Goal: Transaction & Acquisition: Purchase product/service

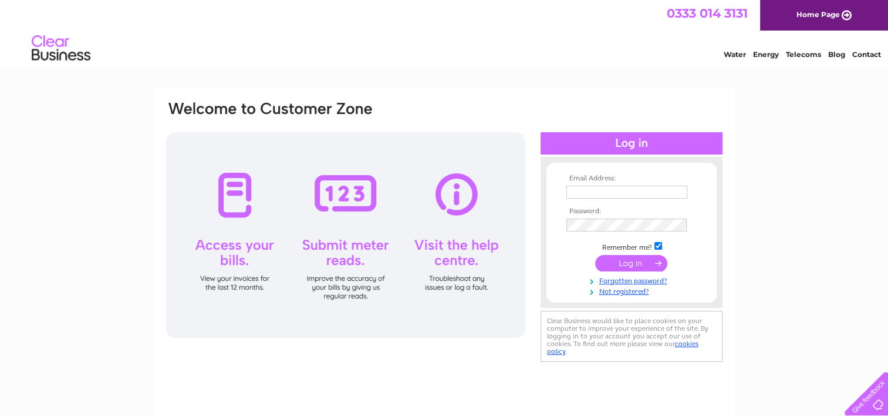
type input "[EMAIL_ADDRESS][DOMAIN_NAME]"
click at [638, 264] on input "submit" at bounding box center [631, 263] width 72 height 16
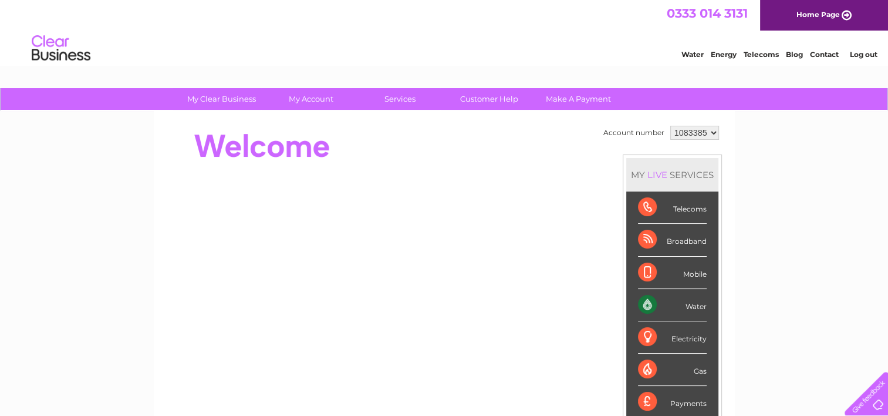
click at [696, 303] on div "Water" at bounding box center [672, 305] width 69 height 32
click at [691, 303] on div "Water" at bounding box center [672, 305] width 69 height 32
click at [683, 405] on div "Payments" at bounding box center [672, 402] width 69 height 32
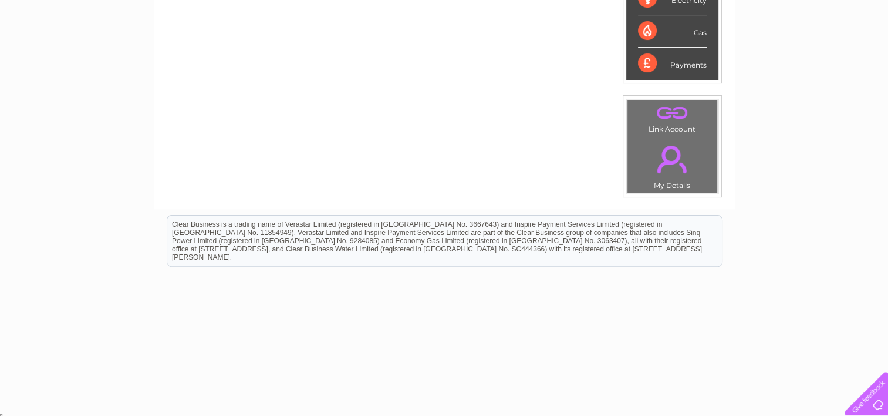
click at [675, 65] on div "Payments" at bounding box center [672, 64] width 69 height 32
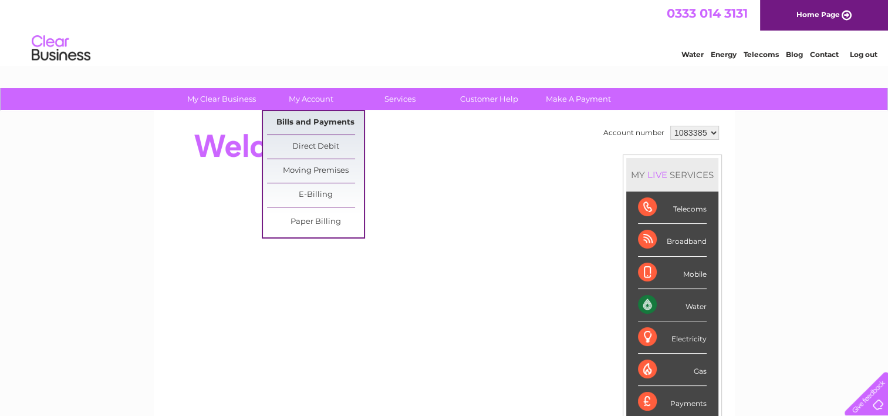
click at [320, 122] on link "Bills and Payments" at bounding box center [315, 122] width 97 height 23
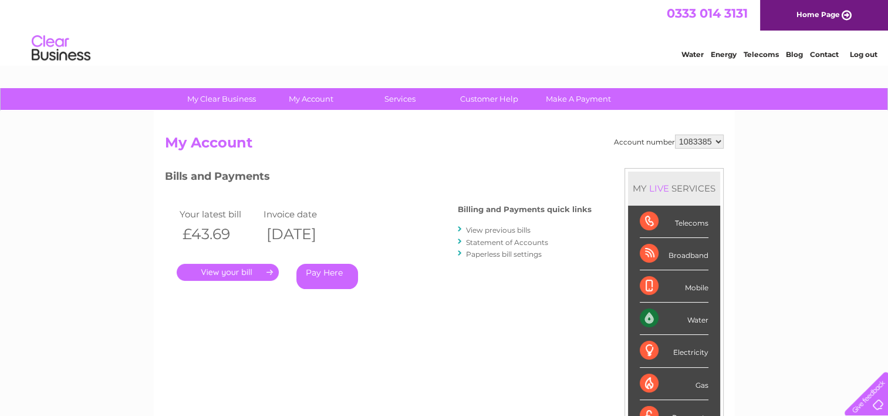
click at [218, 277] on link "." at bounding box center [228, 272] width 102 height 17
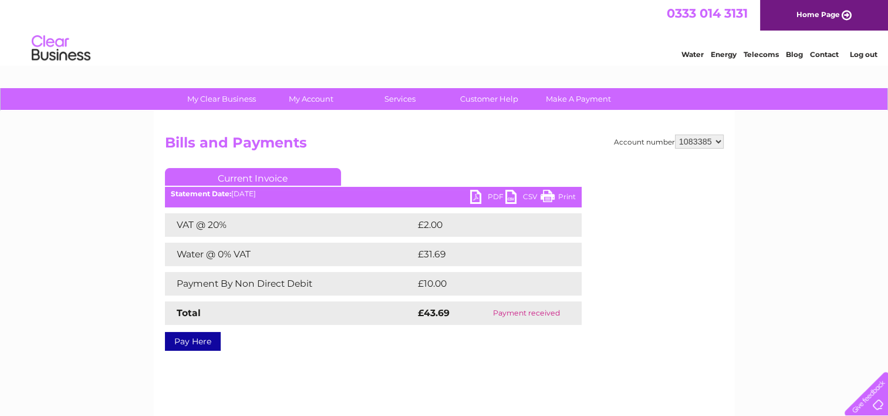
click at [204, 344] on link "Pay Here" at bounding box center [193, 341] width 56 height 19
